Goal: Task Accomplishment & Management: Use online tool/utility

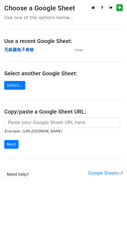
click at [22, 49] on strong "无标题电子表格" at bounding box center [19, 49] width 30 height 5
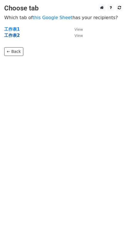
click at [12, 35] on strong "工作表2" at bounding box center [11, 35] width 15 height 5
